Goal: Find specific page/section: Find specific page/section

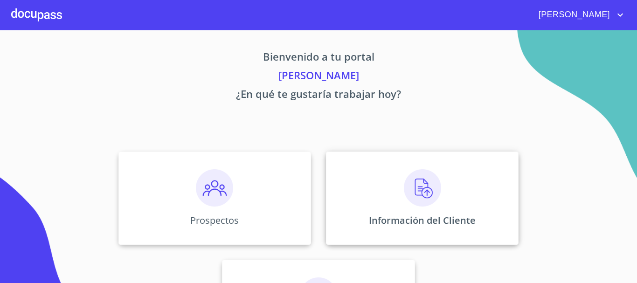
click at [413, 197] on img at bounding box center [422, 187] width 37 height 37
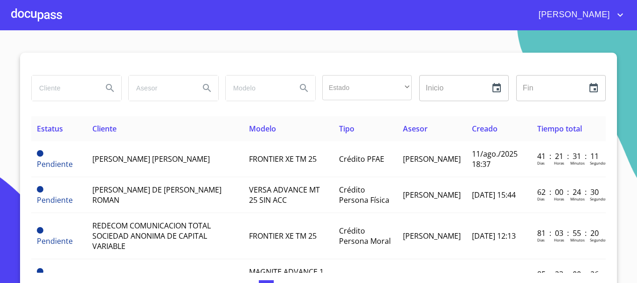
click at [67, 104] on div at bounding box center [76, 88] width 97 height 34
click at [75, 84] on input "search" at bounding box center [63, 88] width 63 height 25
type input "francisco"
click at [105, 90] on icon "Search" at bounding box center [110, 88] width 11 height 11
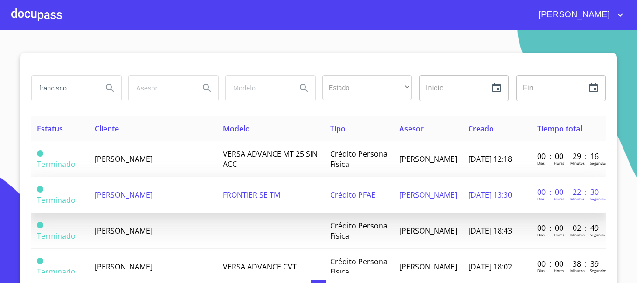
click at [194, 195] on td "FRANCISCO JAVIER FLORES ARMAS" at bounding box center [153, 195] width 128 height 36
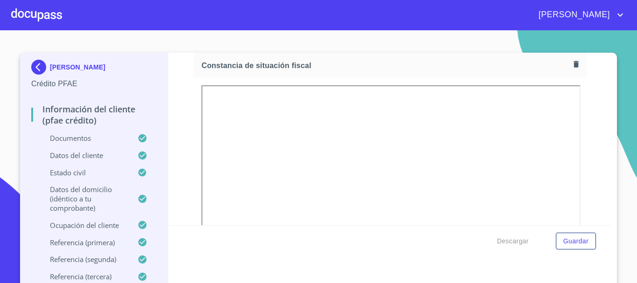
scroll to position [2536, 0]
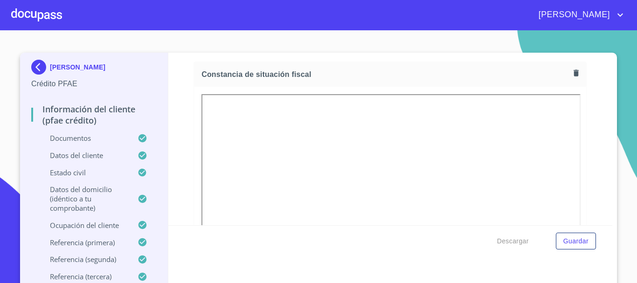
click at [49, 16] on div at bounding box center [36, 15] width 51 height 30
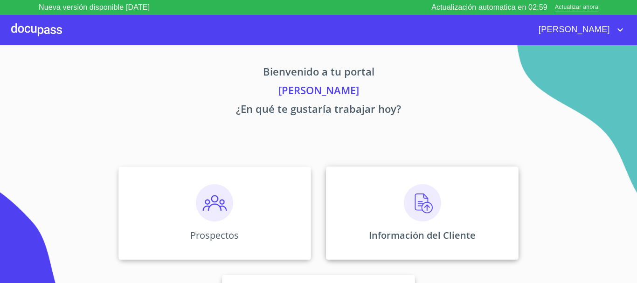
click at [421, 203] on img at bounding box center [422, 202] width 37 height 37
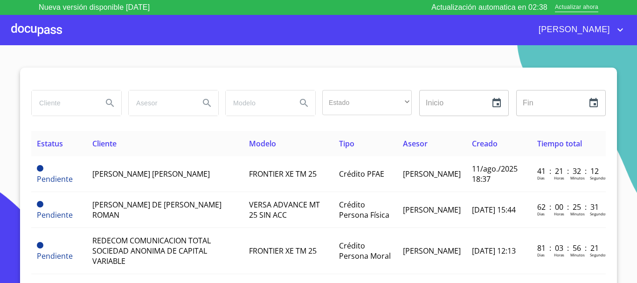
click at [59, 108] on input "search" at bounding box center [63, 103] width 63 height 25
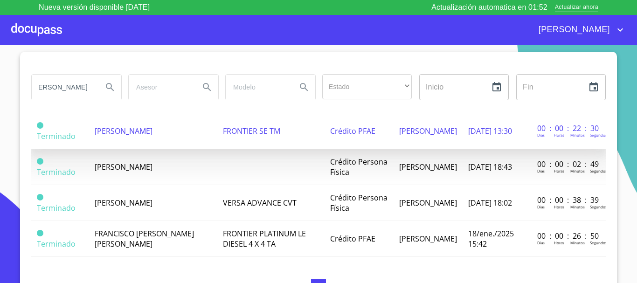
scroll to position [0, 37]
type input "francisco javier garcia flores"
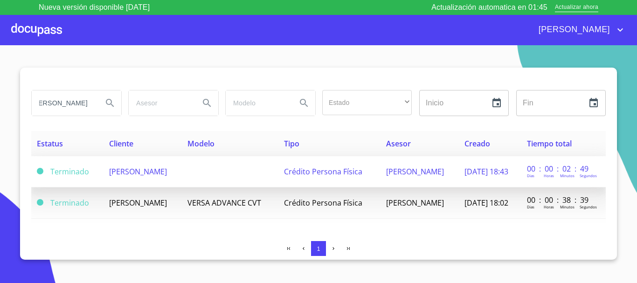
scroll to position [0, 0]
click at [145, 176] on td "[PERSON_NAME]" at bounding box center [143, 171] width 78 height 31
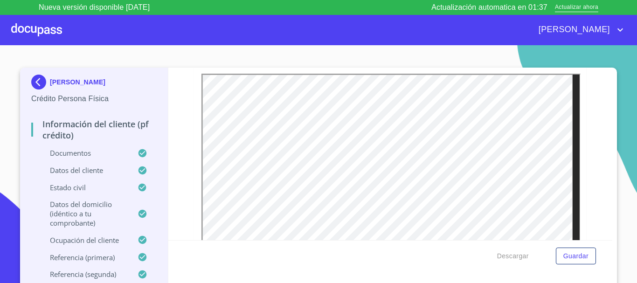
scroll to position [2567, 0]
